Goal: Navigation & Orientation: Find specific page/section

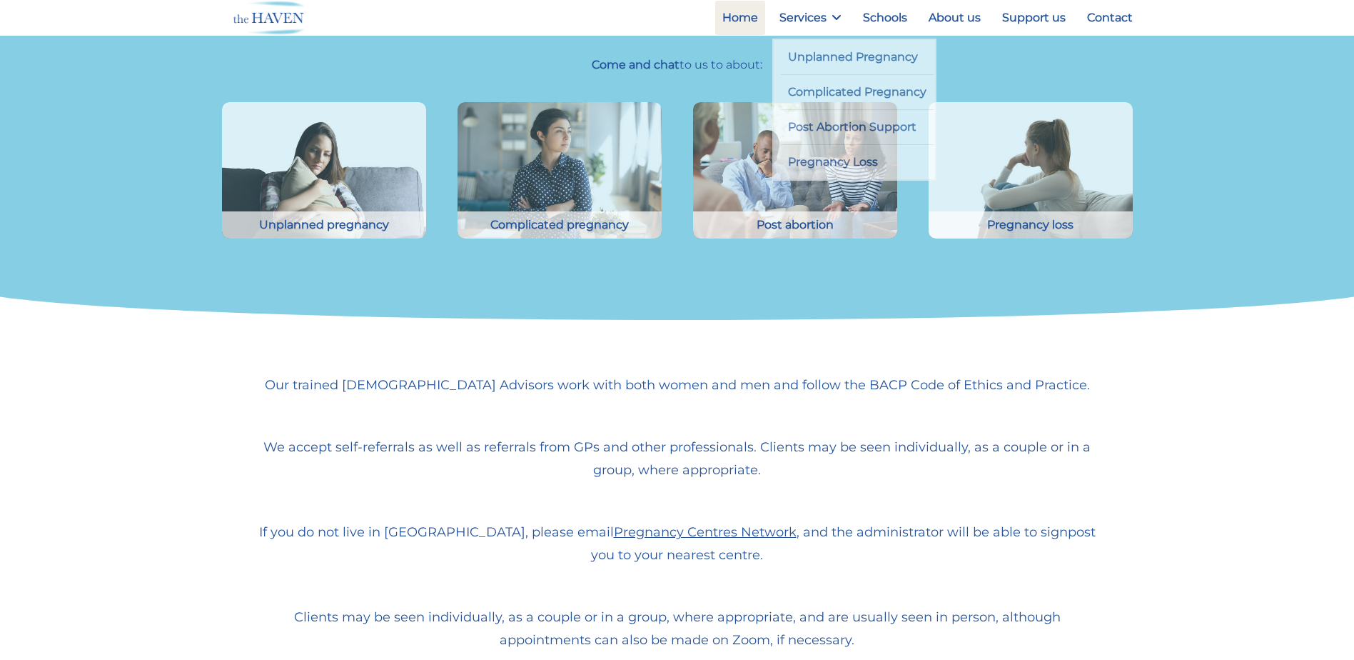
scroll to position [430, 0]
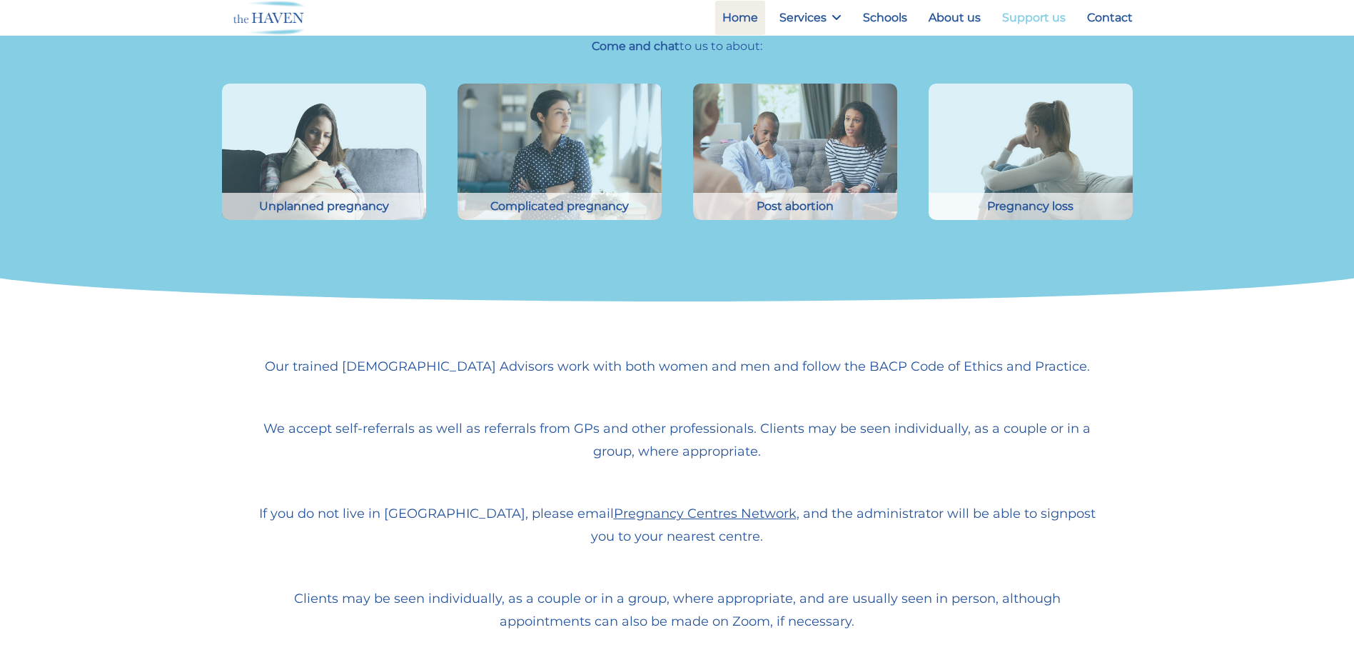
click at [1018, 18] on link "Support us" at bounding box center [1034, 18] width 78 height 34
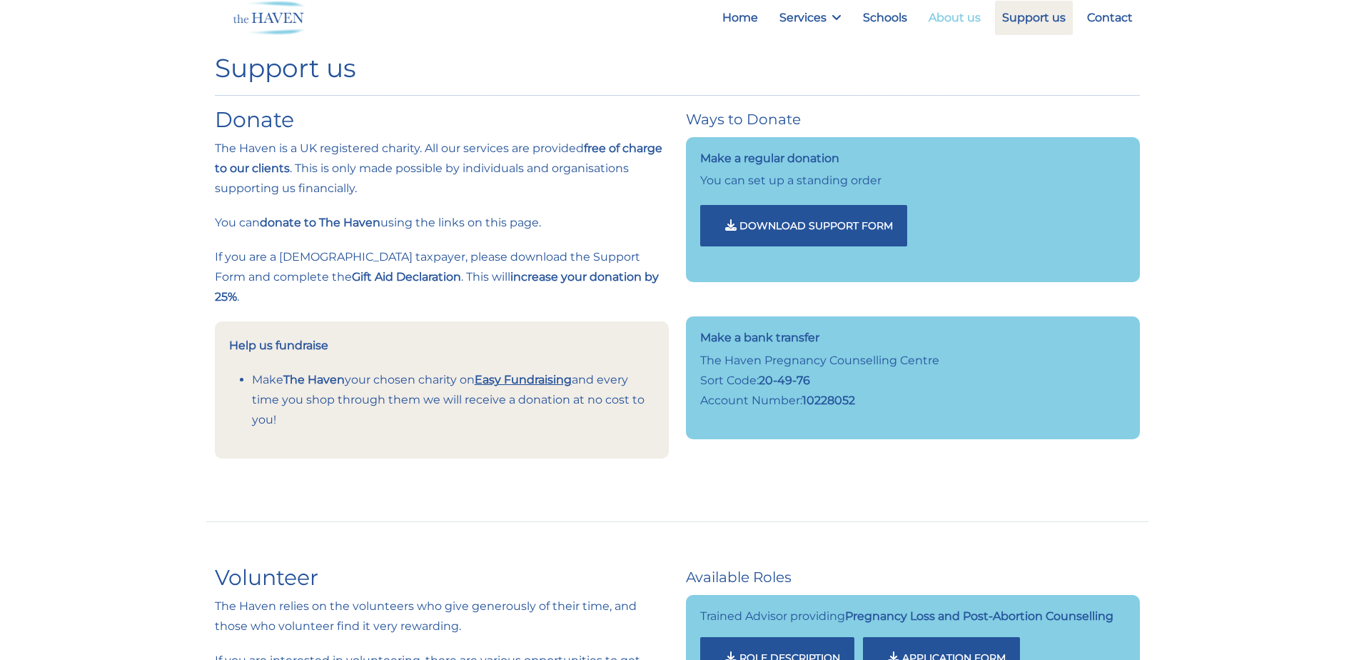
click at [962, 20] on link "About us" at bounding box center [954, 18] width 66 height 34
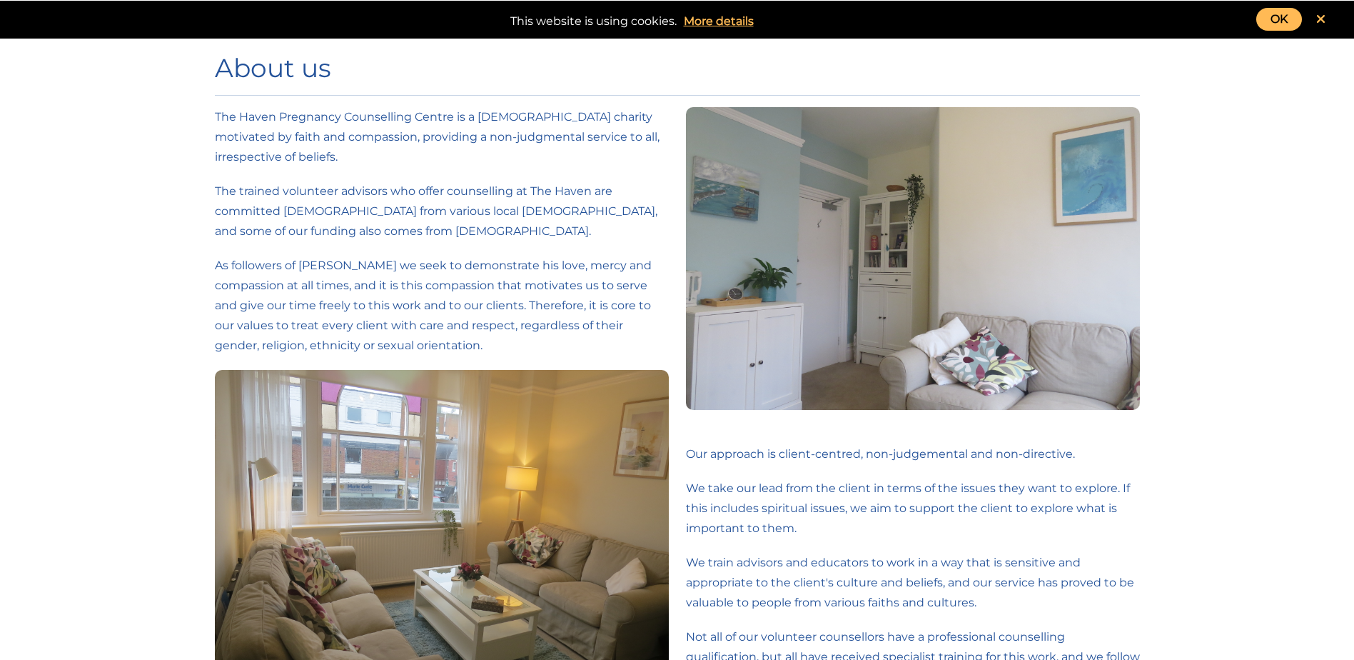
click at [1286, 19] on link "OK" at bounding box center [1279, 19] width 46 height 23
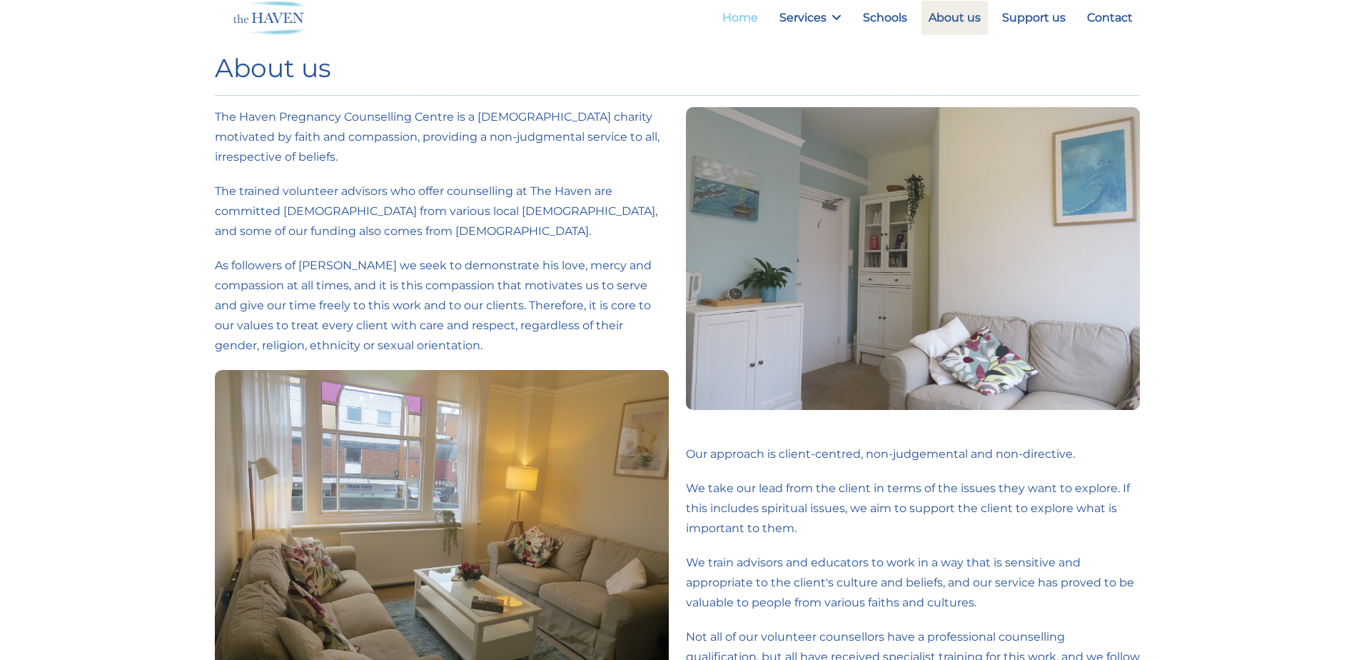
click at [743, 14] on link "Home" at bounding box center [740, 18] width 50 height 34
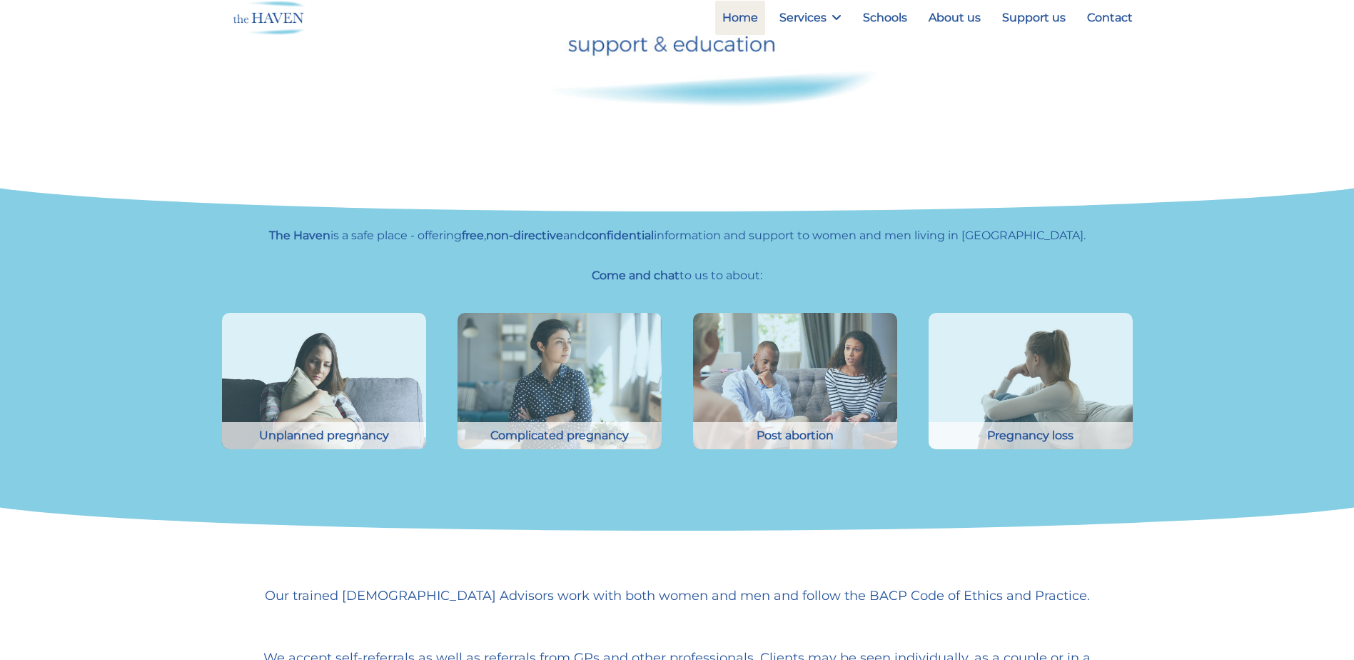
scroll to position [214, 0]
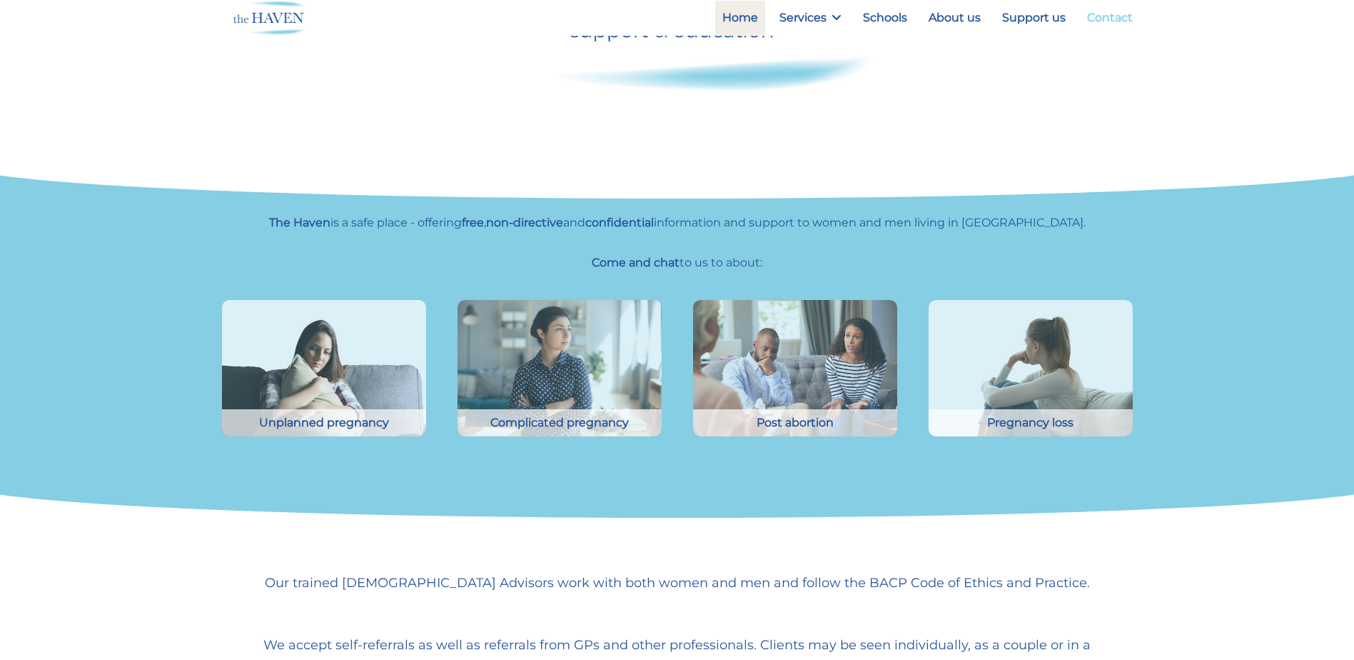
click at [1104, 19] on link "Contact" at bounding box center [1110, 18] width 60 height 34
